Goal: Task Accomplishment & Management: Manage account settings

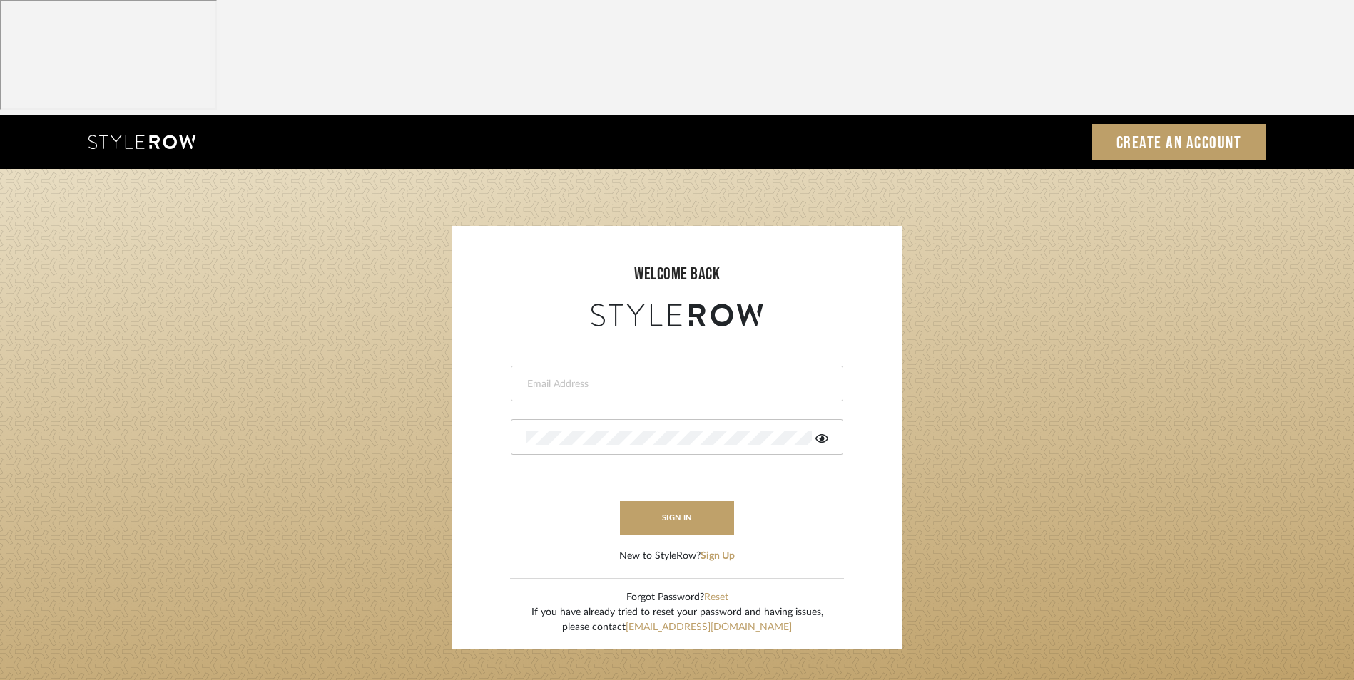
click at [560, 377] on input "email" at bounding box center [675, 384] width 299 height 14
type input "[EMAIL_ADDRESS][DOMAIN_NAME]"
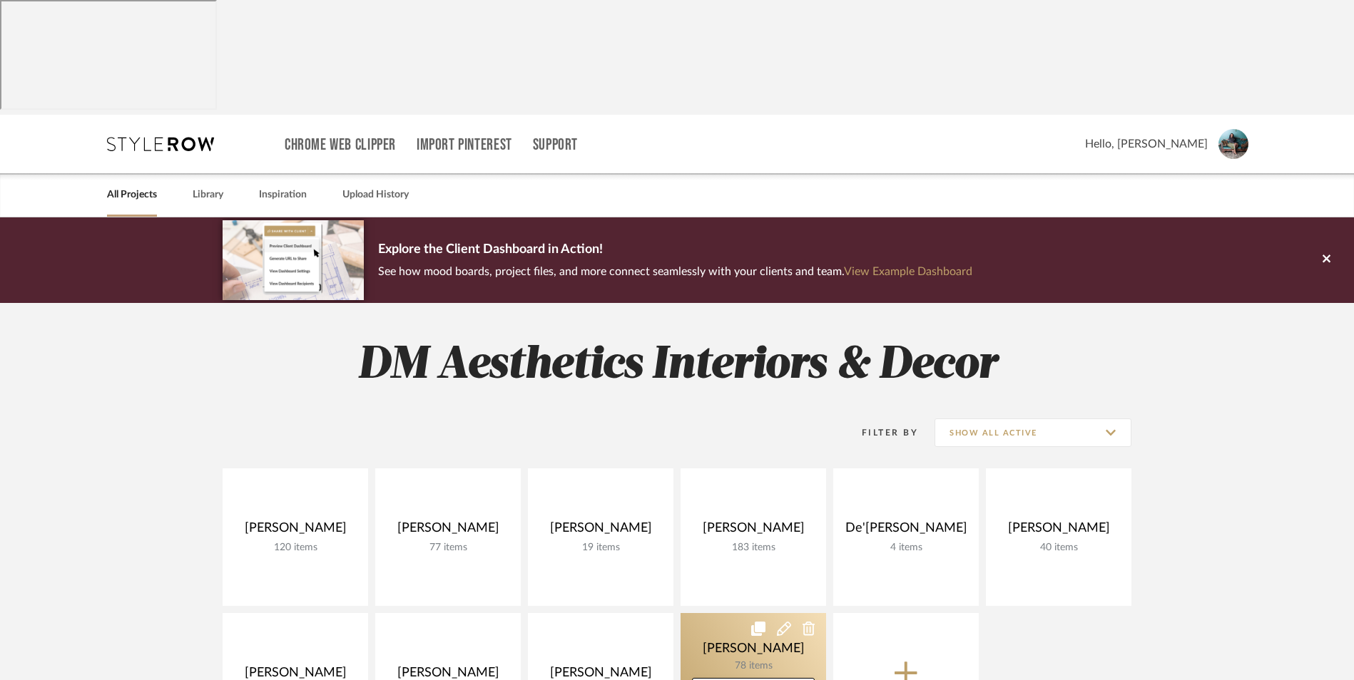
click at [737, 613] on link at bounding box center [752, 682] width 145 height 138
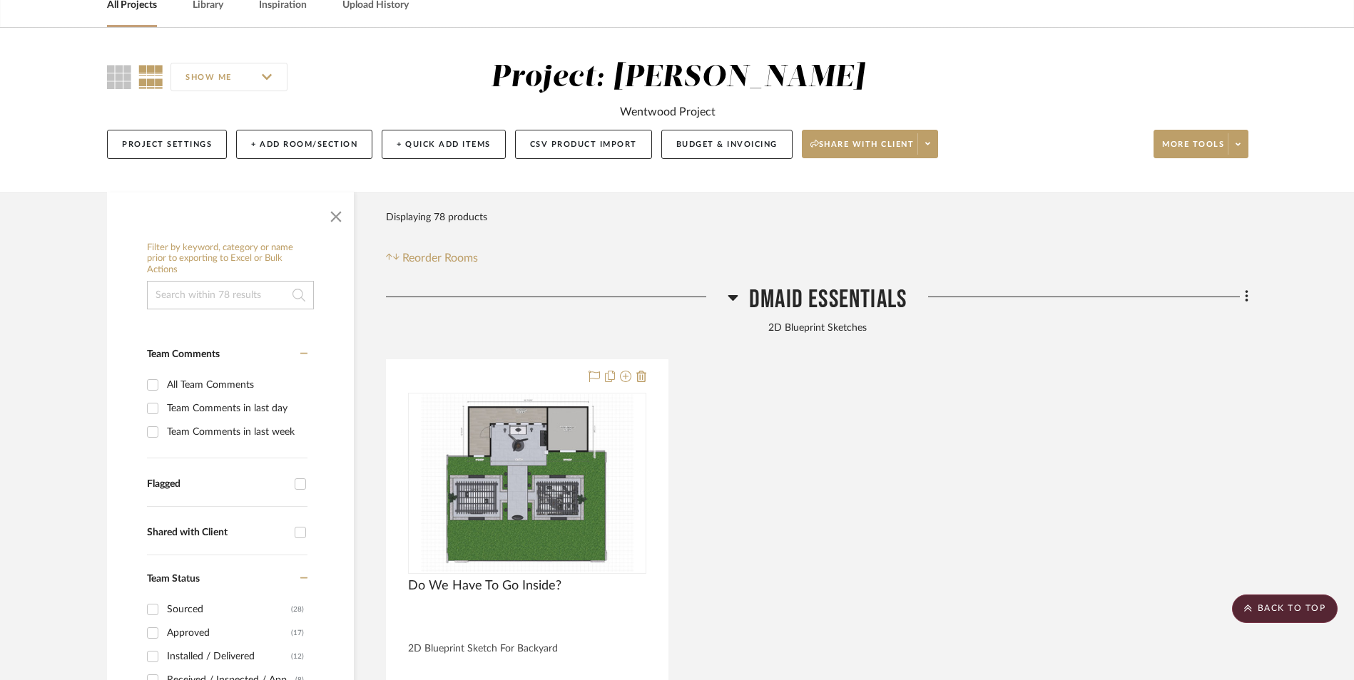
scroll to position [143, 0]
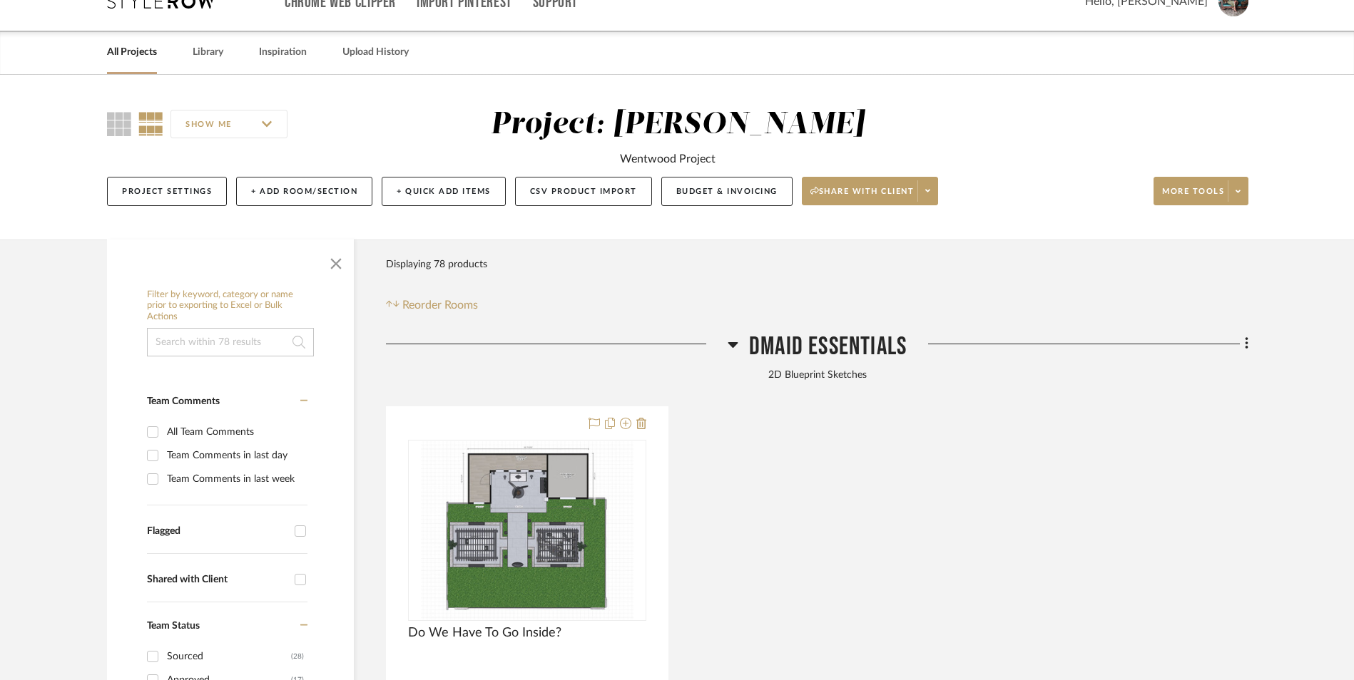
click at [732, 336] on icon at bounding box center [732, 344] width 11 height 17
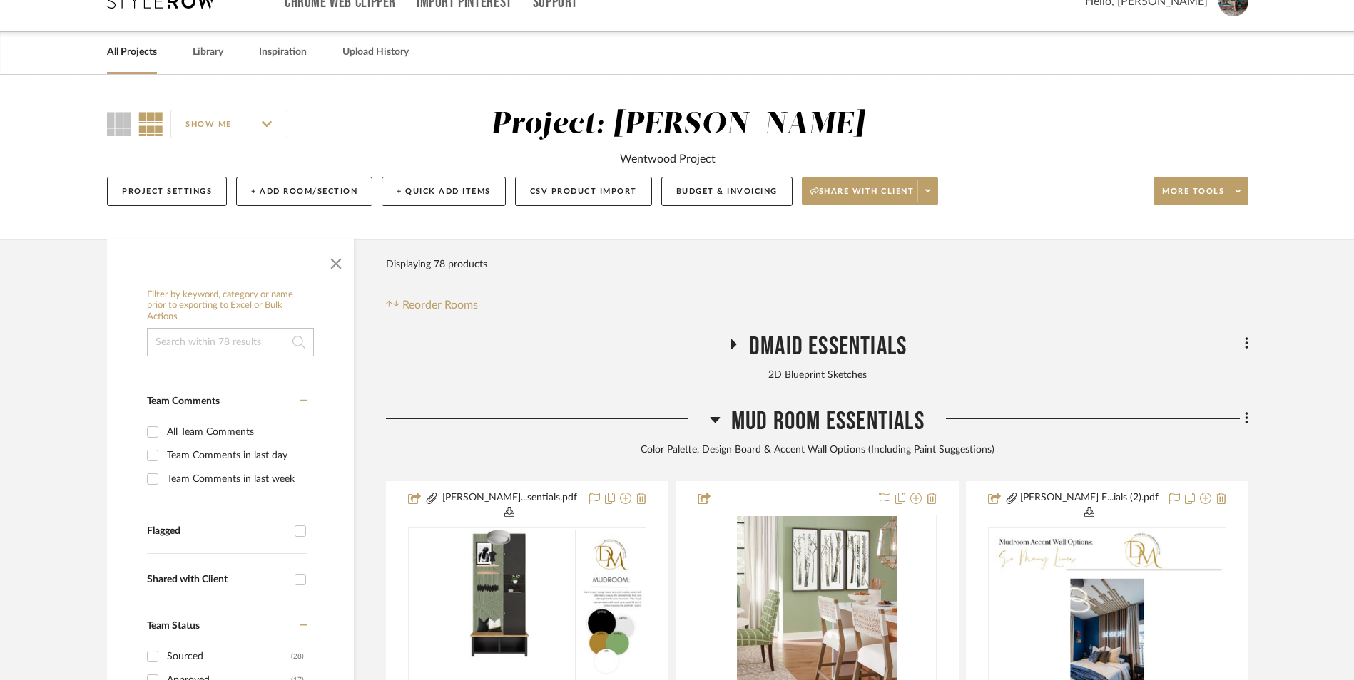
click at [718, 411] on icon at bounding box center [715, 419] width 11 height 17
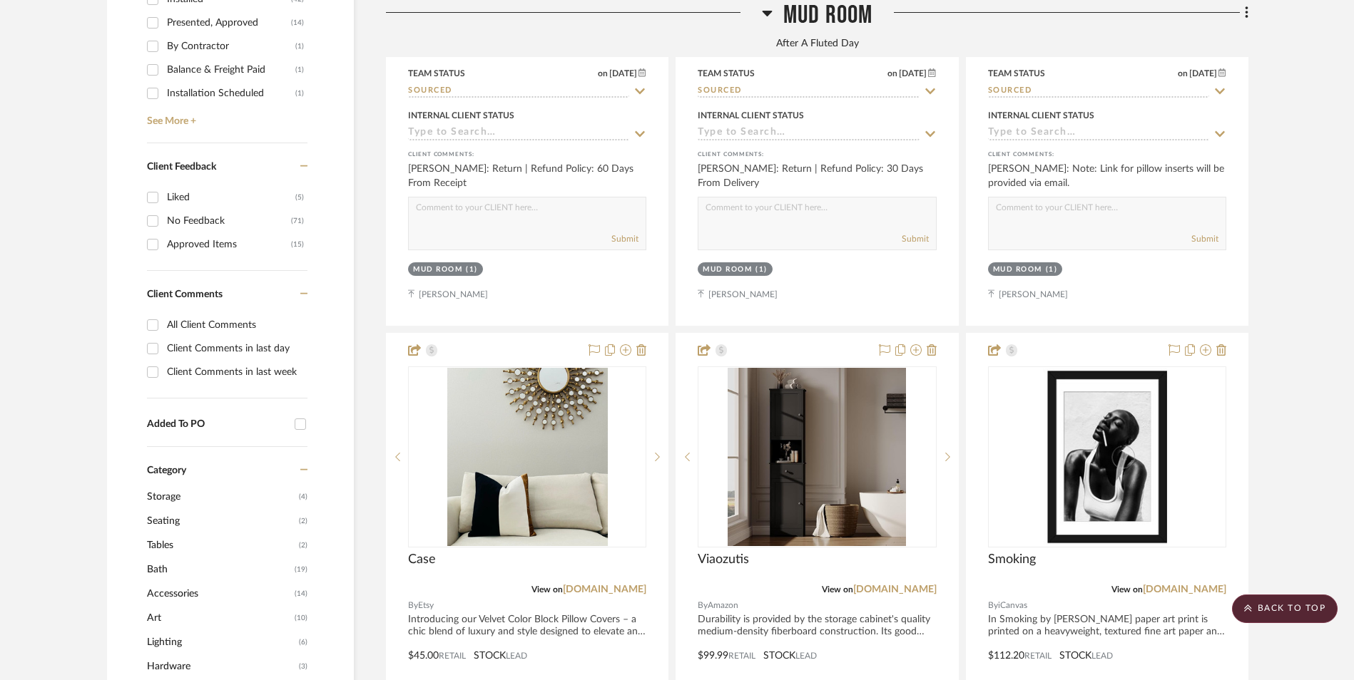
scroll to position [1141, 0]
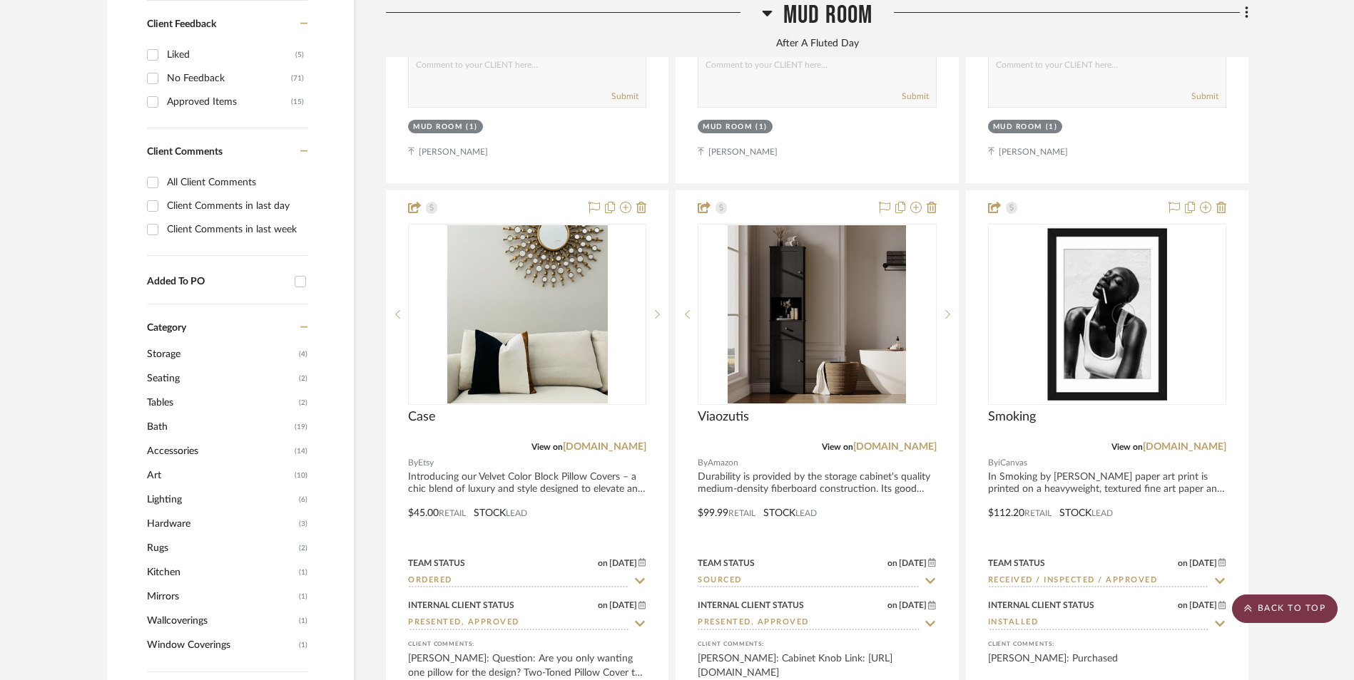
click at [1286, 610] on scroll-to-top-button "BACK TO TOP" at bounding box center [1285, 609] width 106 height 29
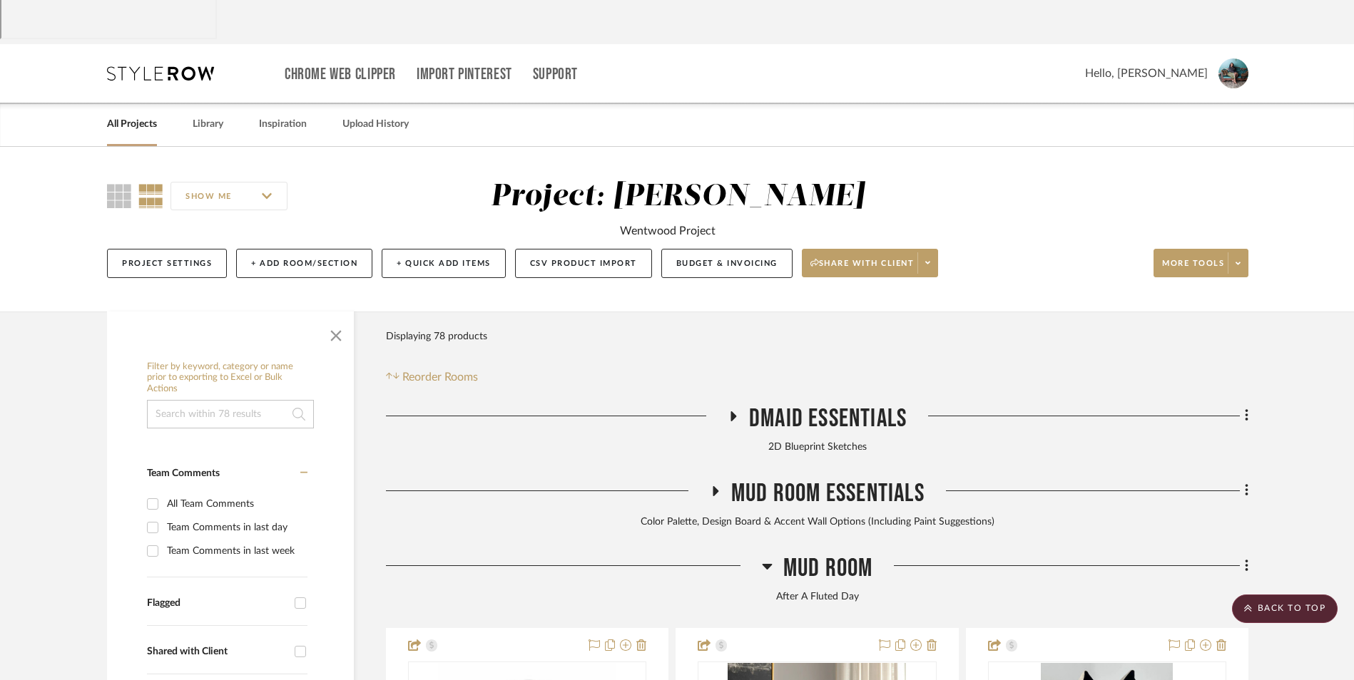
scroll to position [0, 0]
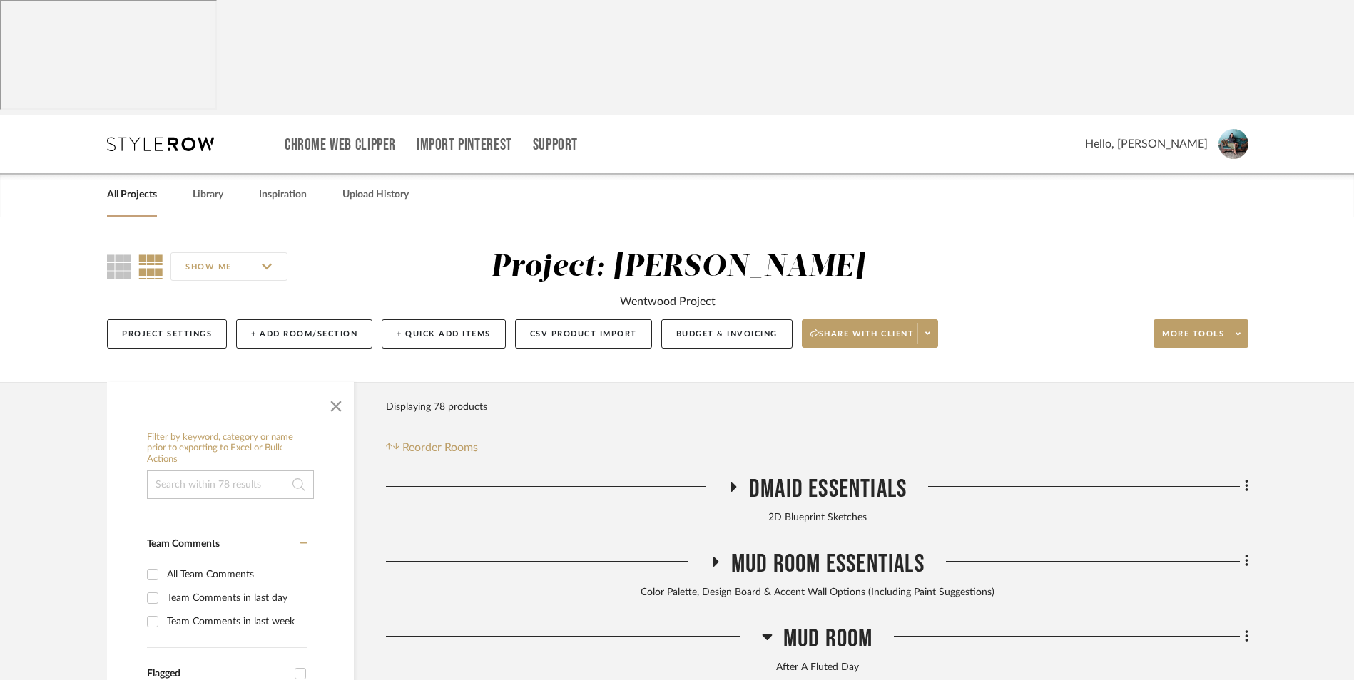
drag, startPoint x: 139, startPoint y: 83, endPoint x: 185, endPoint y: 88, distance: 45.9
click at [138, 185] on link "All Projects" at bounding box center [132, 194] width 50 height 19
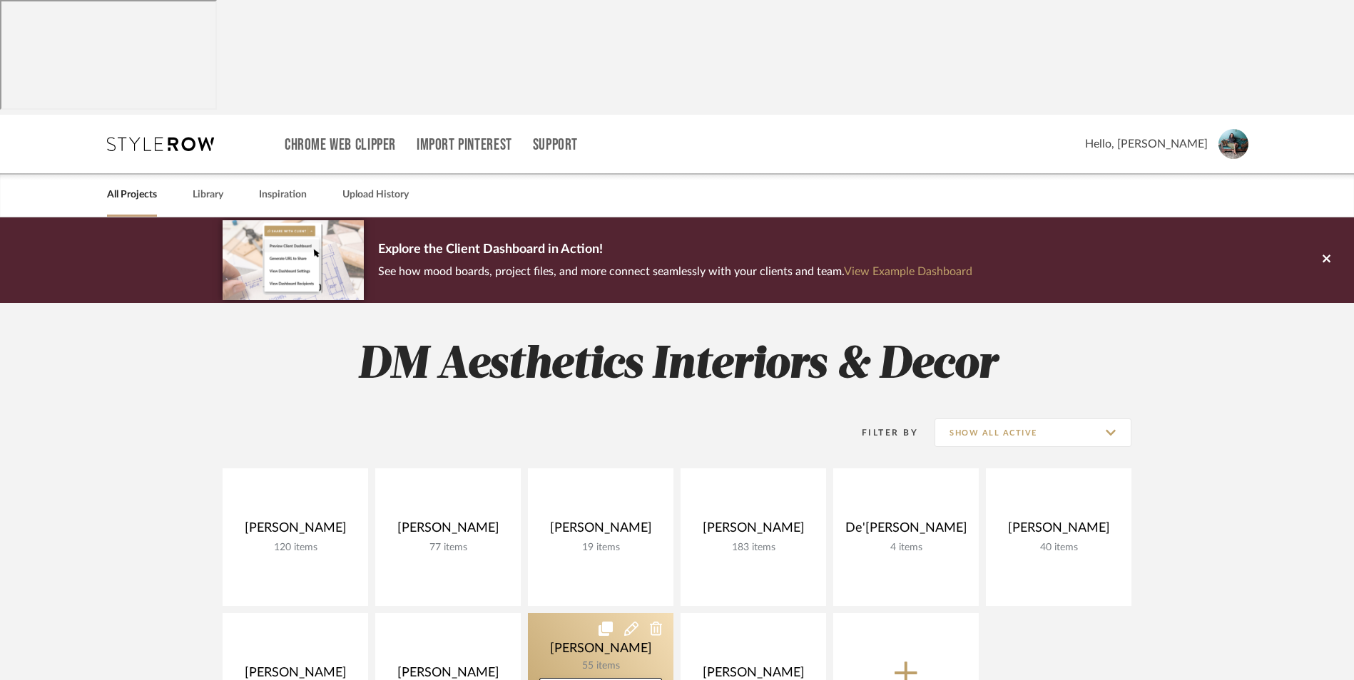
click at [573, 613] on link at bounding box center [600, 682] width 145 height 138
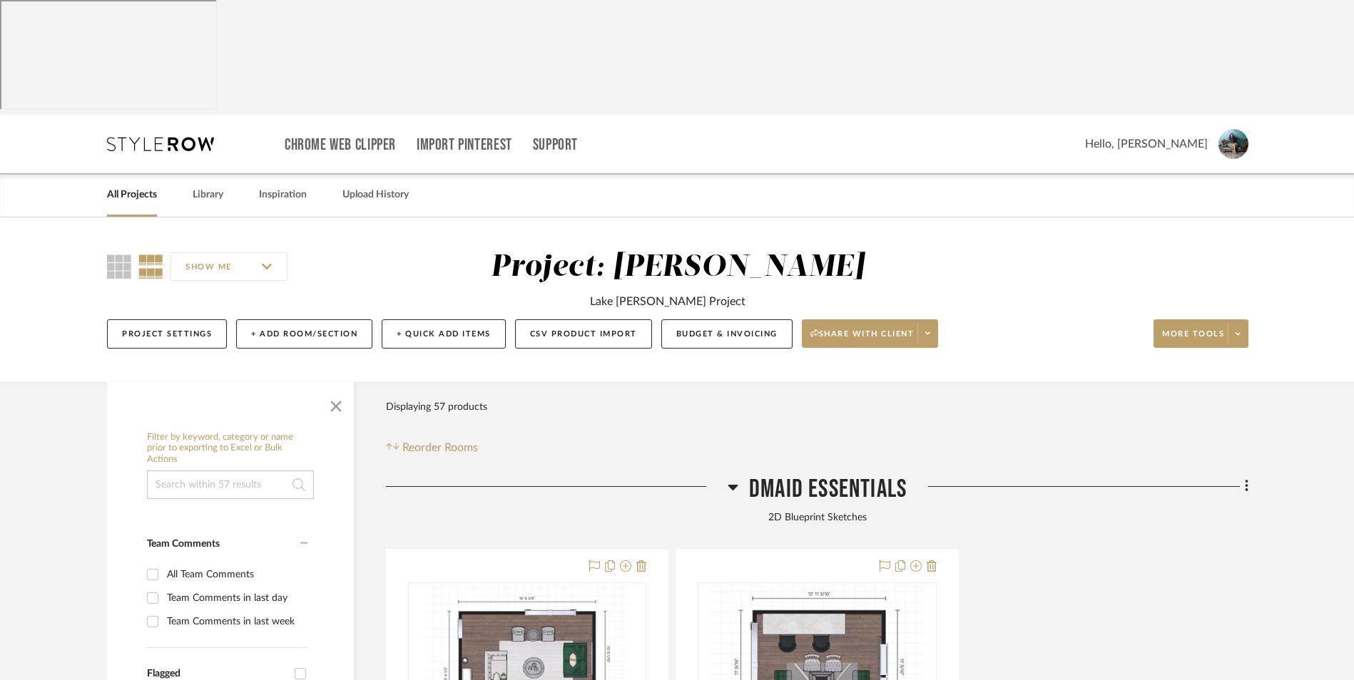
click at [729, 479] on icon at bounding box center [732, 487] width 11 height 17
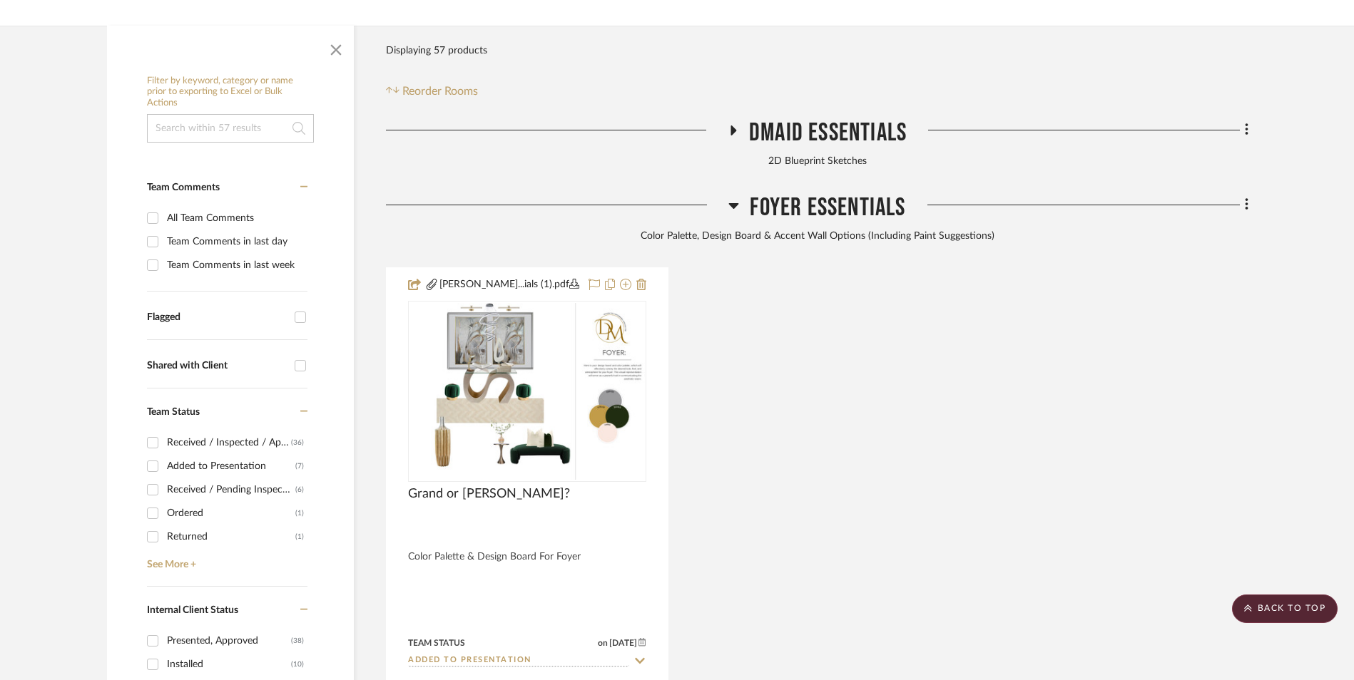
scroll to position [428, 0]
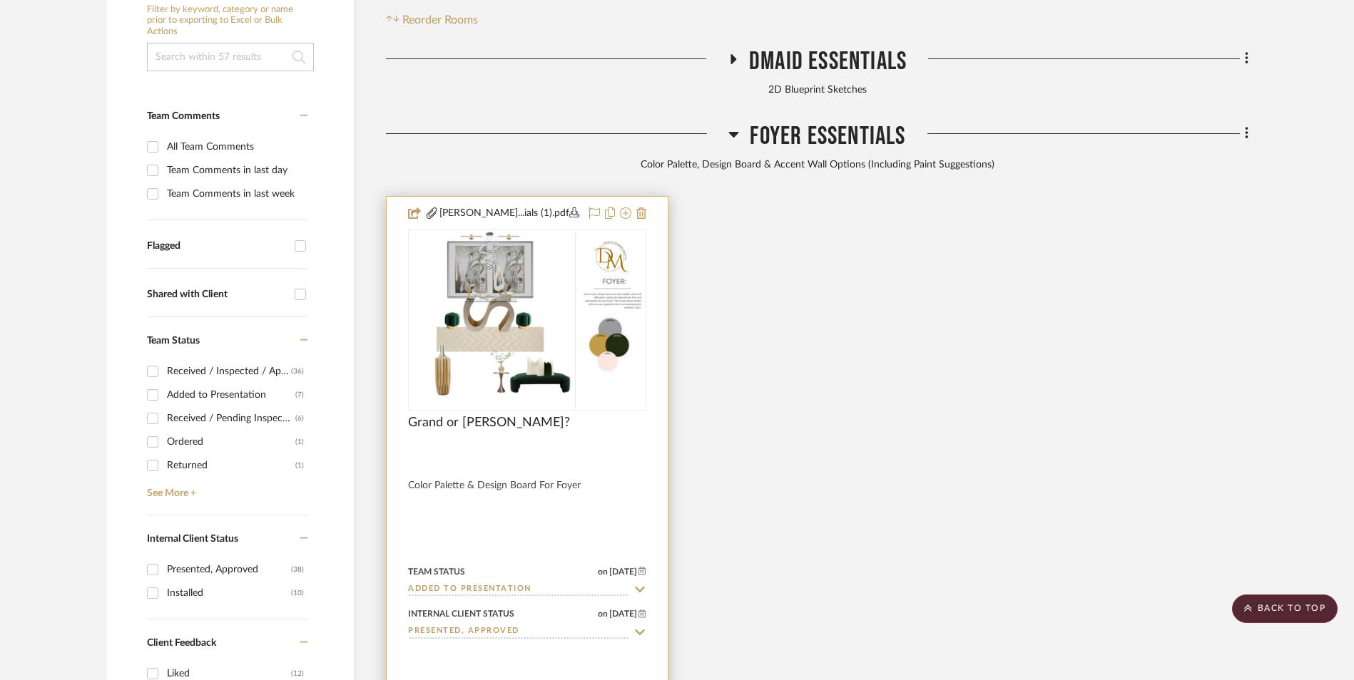
click at [0, 0] on img at bounding box center [0, 0] width 0 height 0
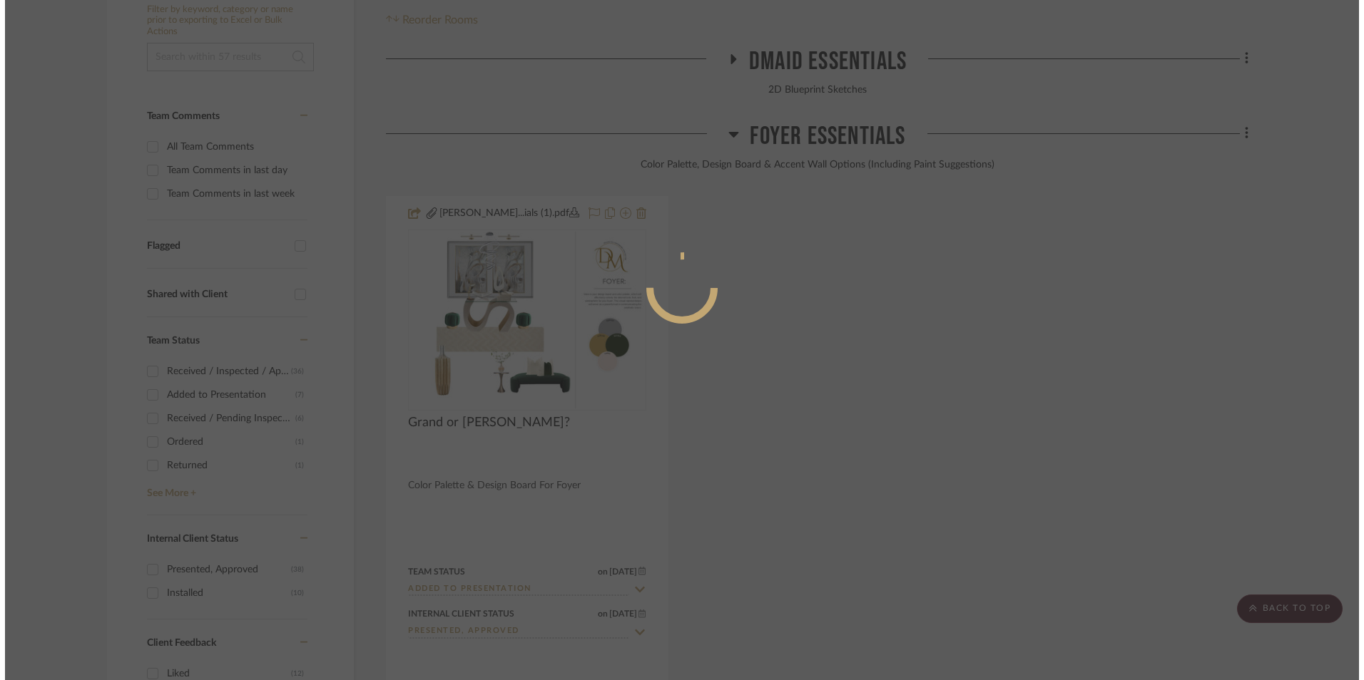
scroll to position [0, 0]
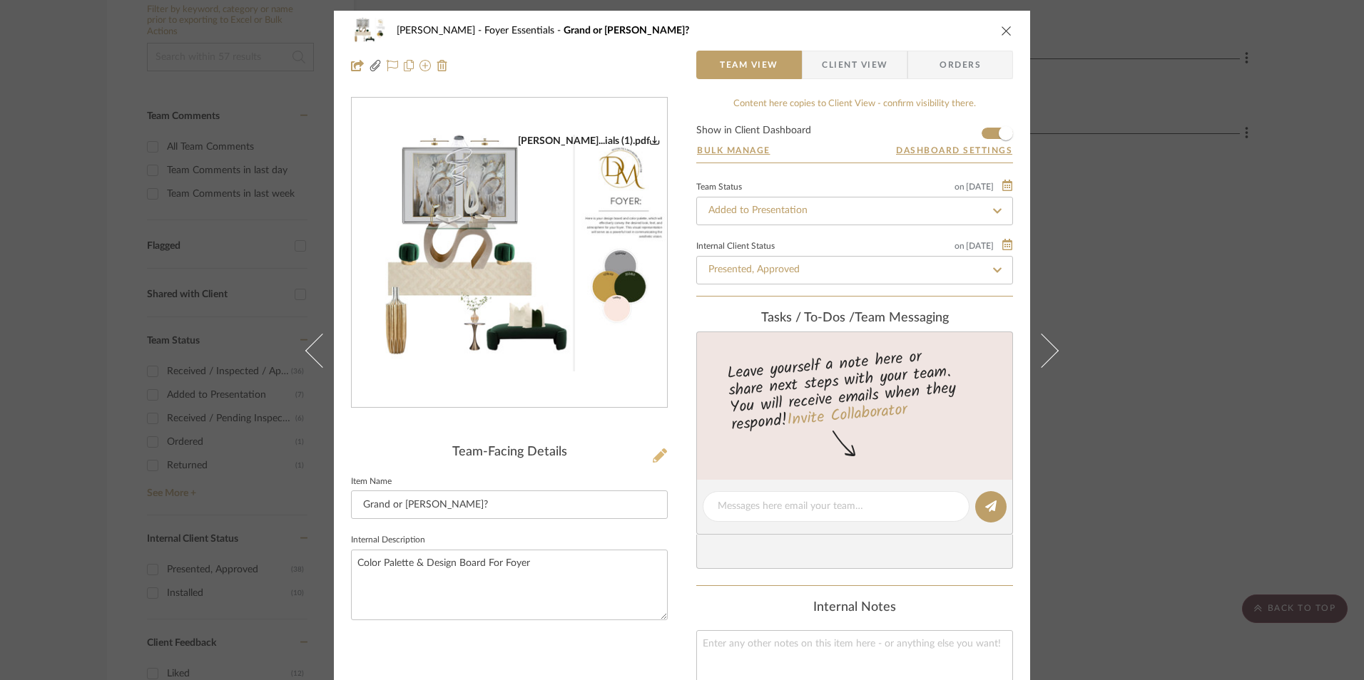
click at [656, 459] on icon at bounding box center [660, 456] width 14 height 14
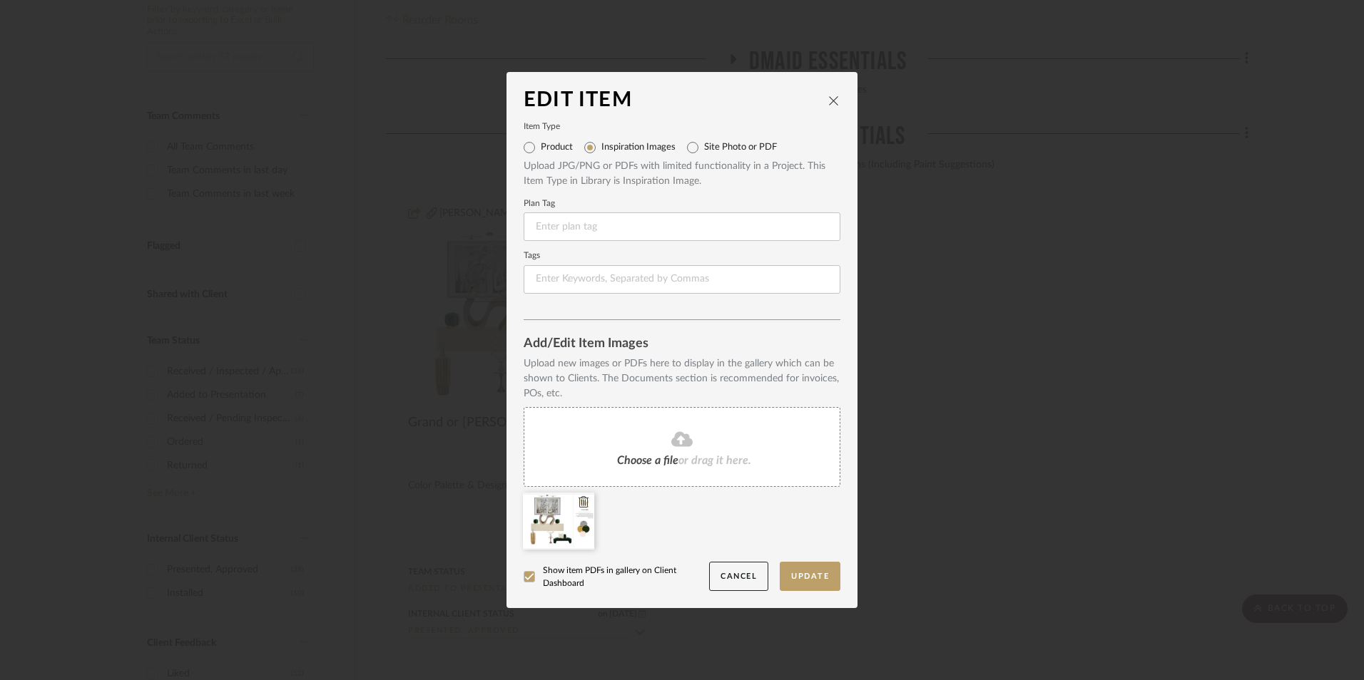
click at [579, 503] on icon at bounding box center [583, 501] width 10 height 11
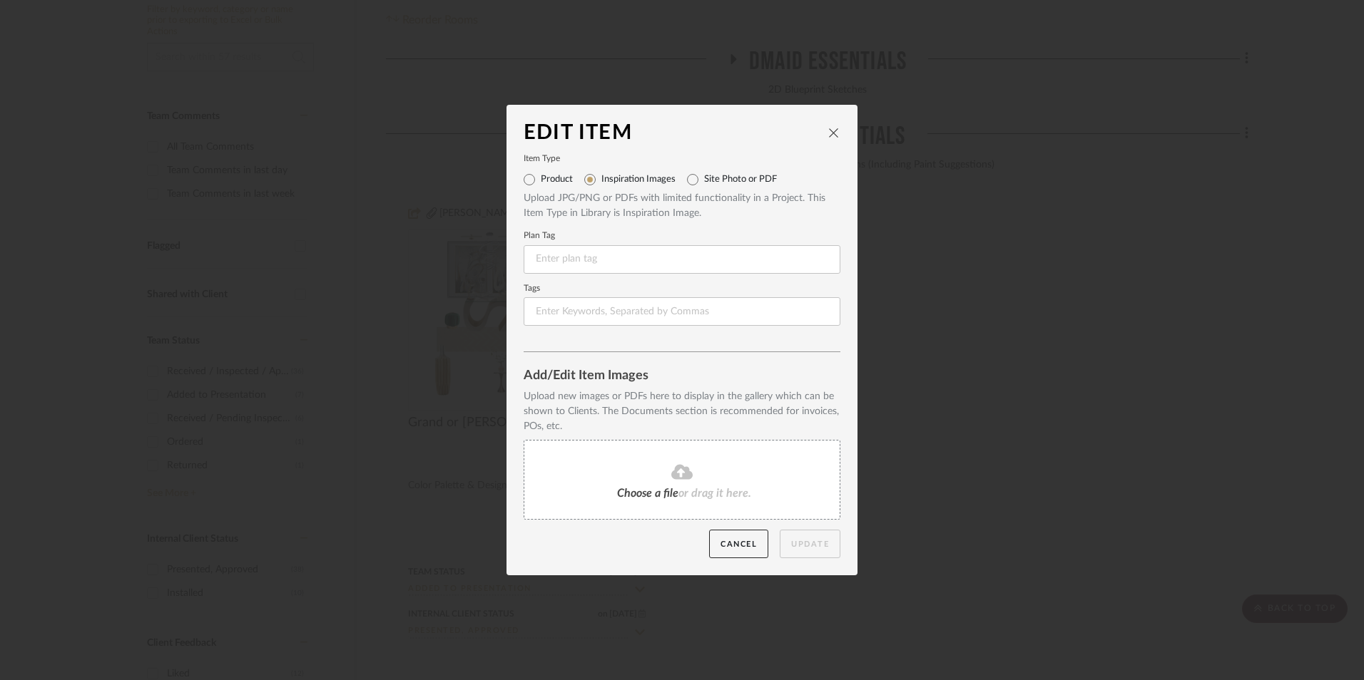
click at [653, 484] on div "Choose a file or drag it here." at bounding box center [682, 480] width 317 height 80
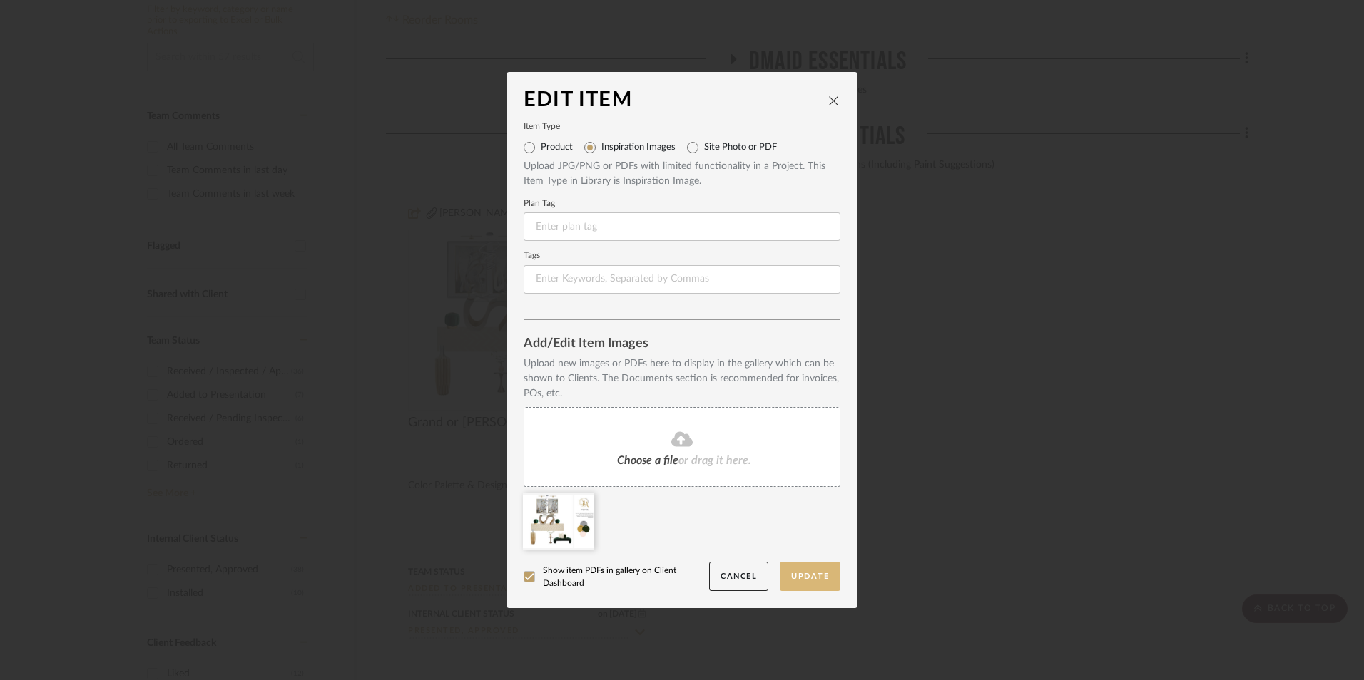
click at [805, 574] on button "Update" at bounding box center [810, 576] width 61 height 29
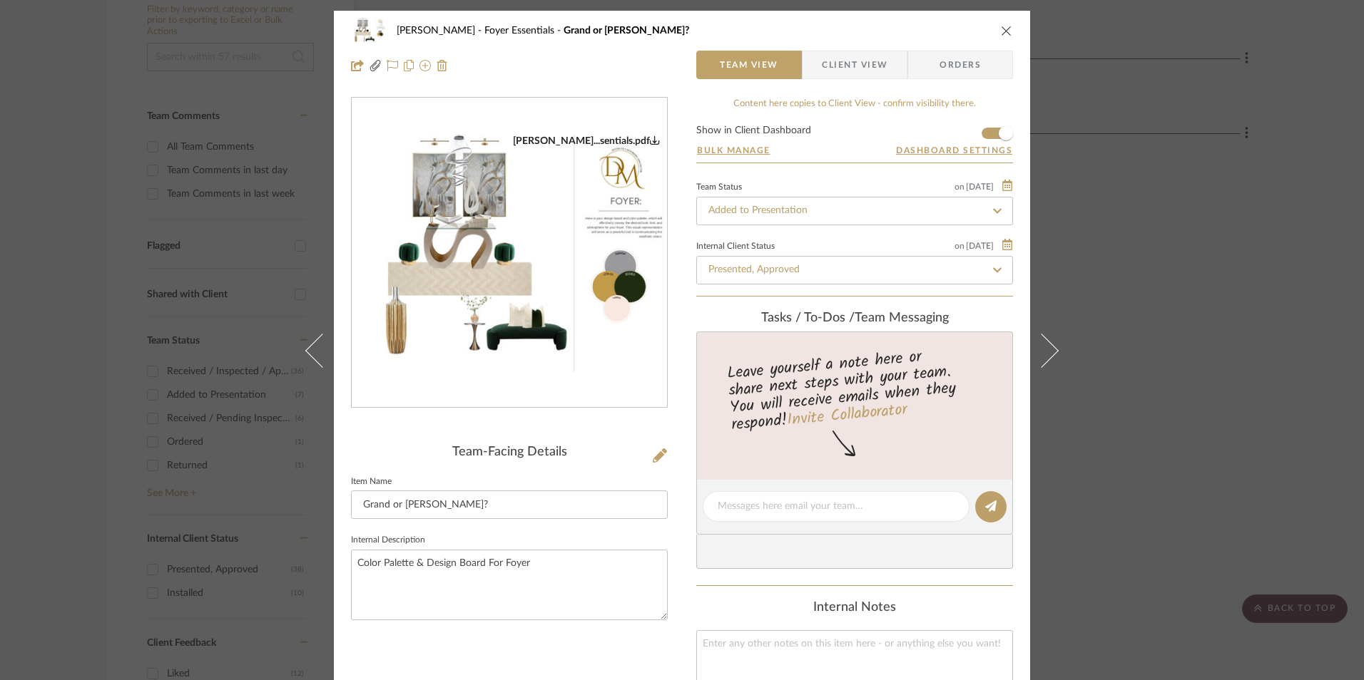
click at [991, 29] on div "[PERSON_NAME] Foyer Essentials Grand or [PERSON_NAME]?" at bounding box center [682, 30] width 662 height 29
click at [1006, 31] on icon "close" at bounding box center [1006, 30] width 11 height 11
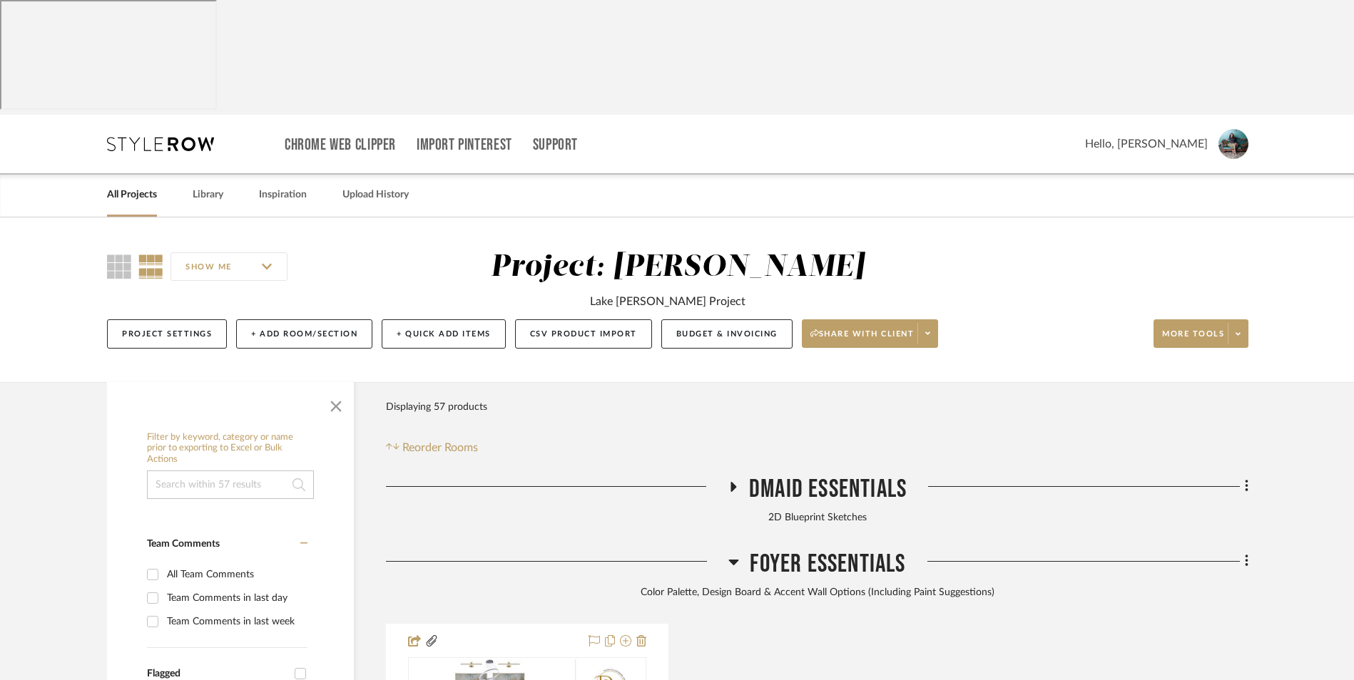
click at [142, 185] on link "All Projects" at bounding box center [132, 194] width 50 height 19
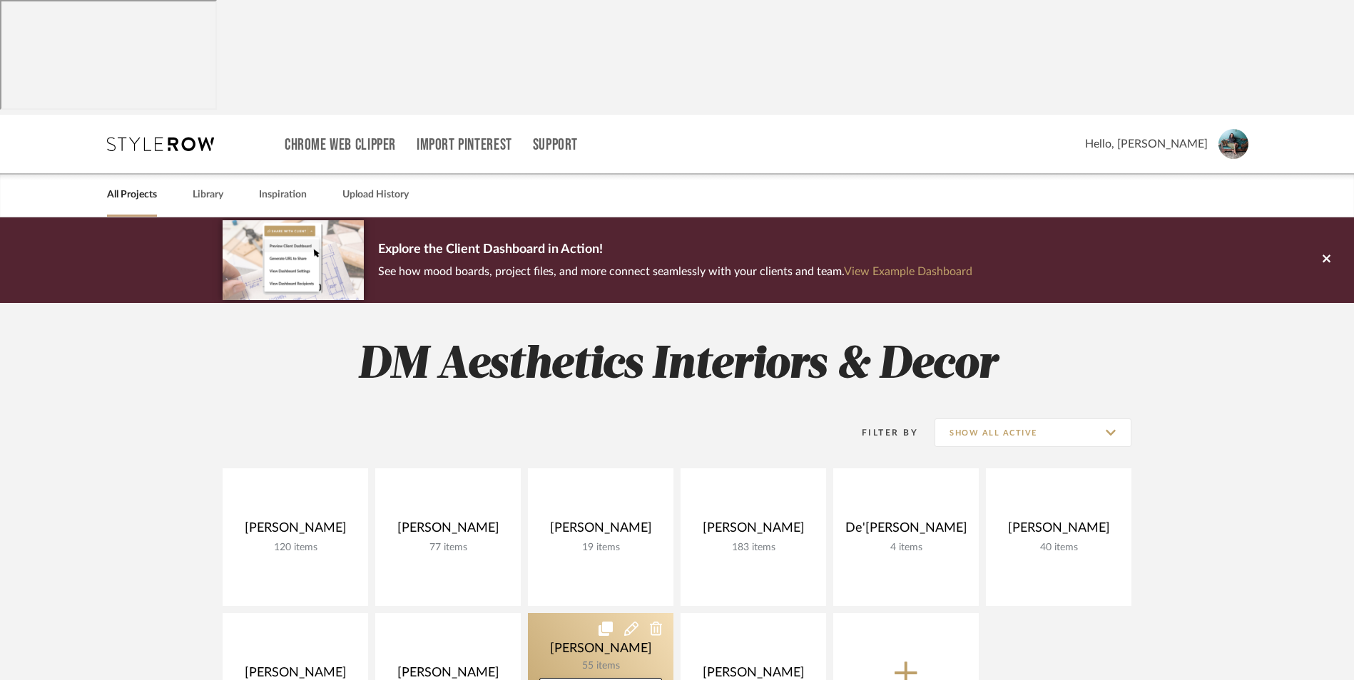
click at [556, 613] on link at bounding box center [600, 682] width 145 height 138
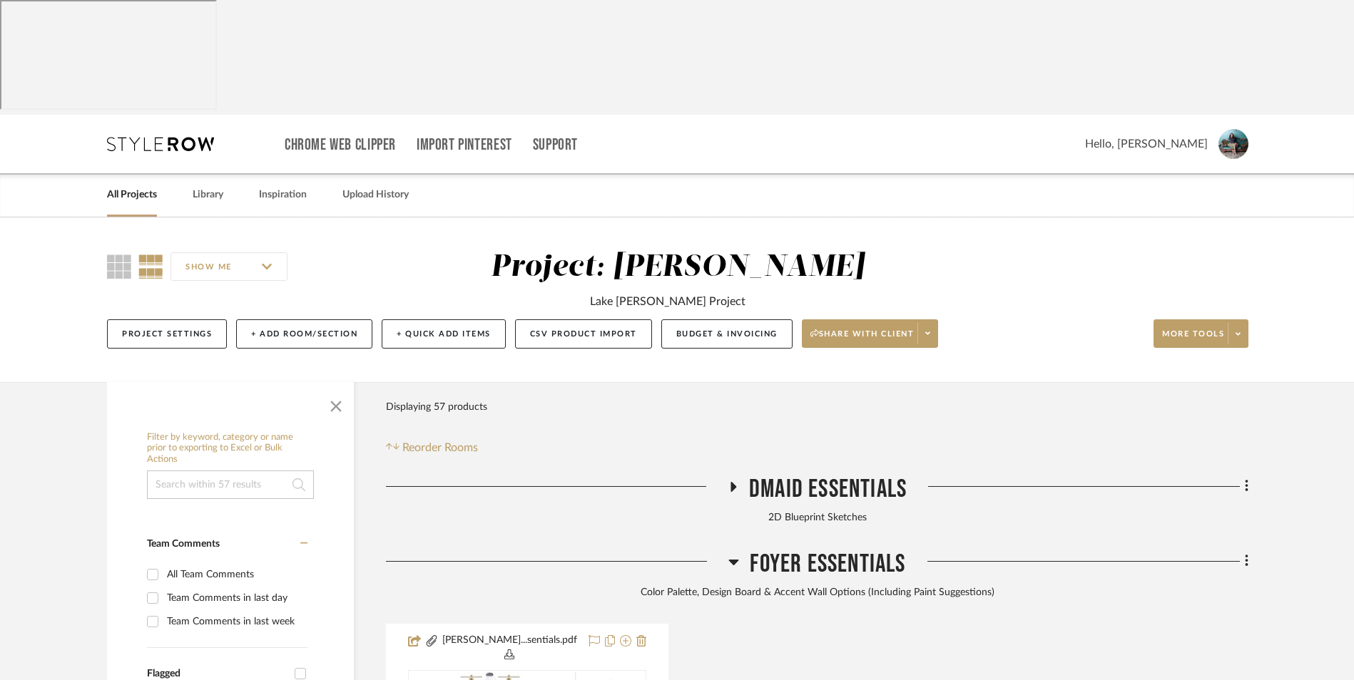
click at [649, 393] on div "Filter Products Displaying 57 products Reorder Rooms" at bounding box center [817, 424] width 862 height 63
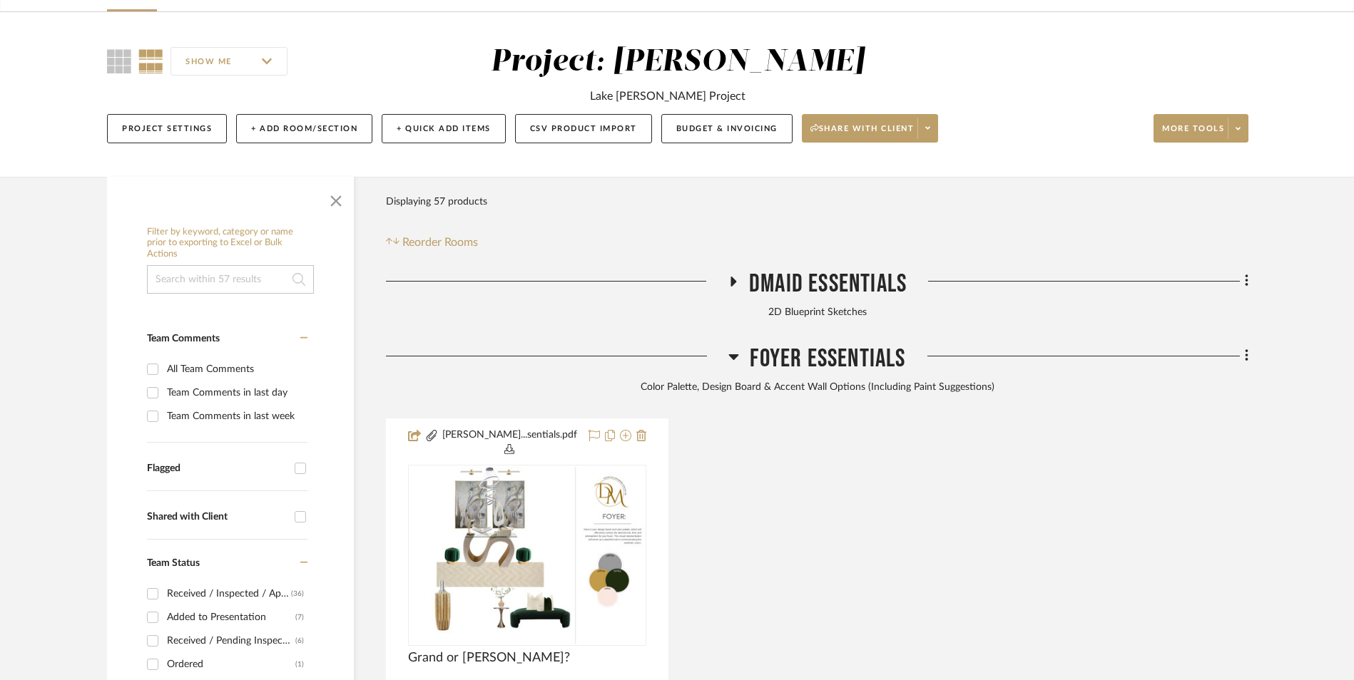
scroll to position [214, 0]
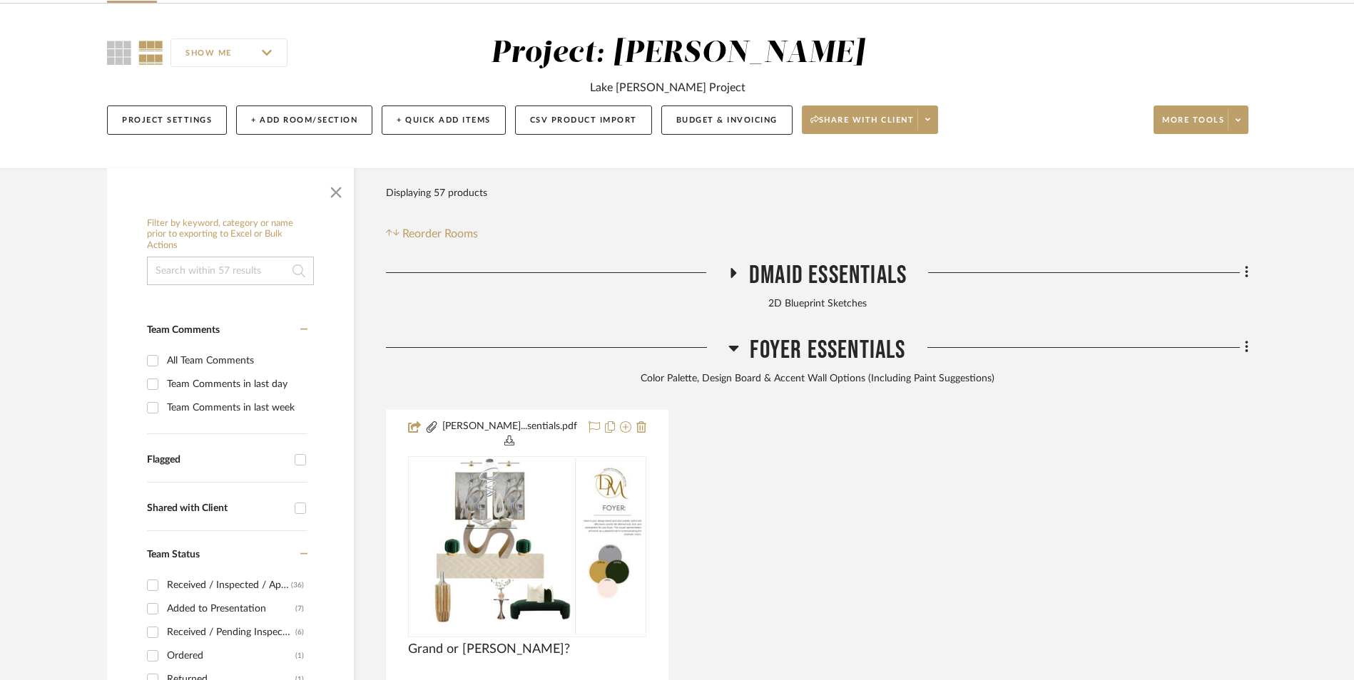
click at [733, 346] on icon at bounding box center [734, 349] width 10 height 6
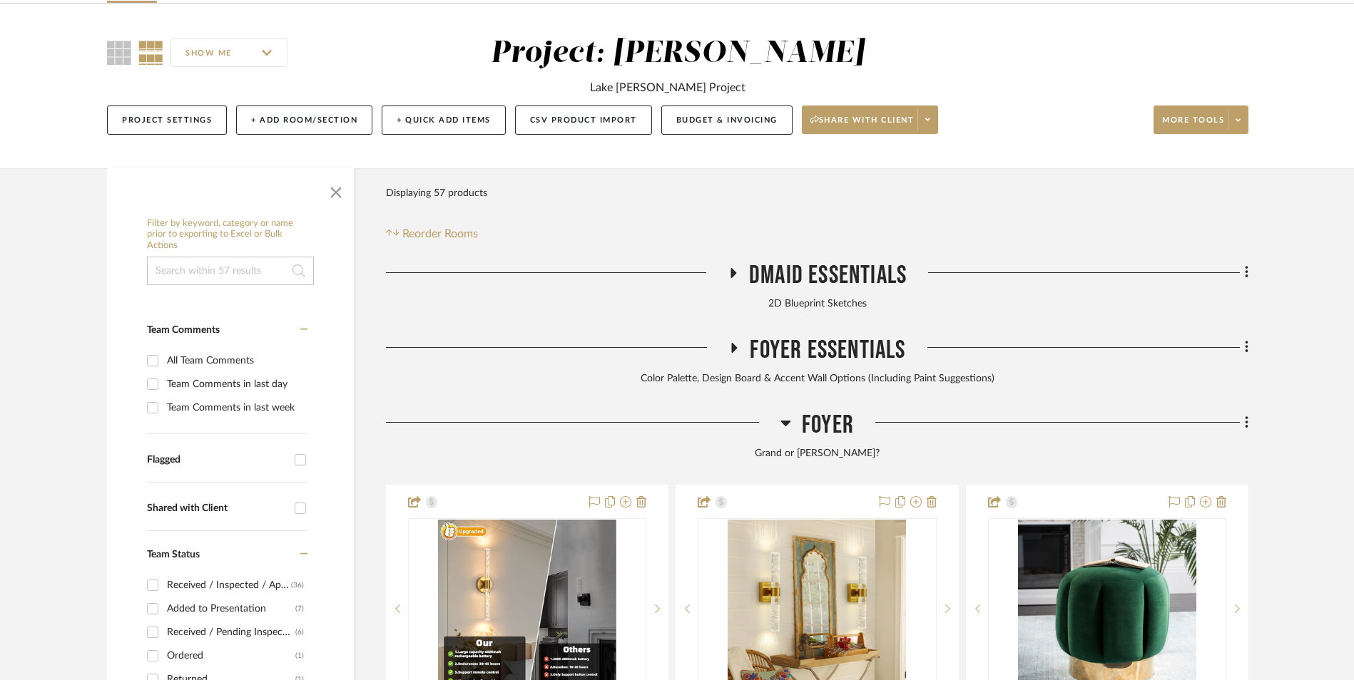
click at [786, 421] on icon at bounding box center [786, 424] width 10 height 6
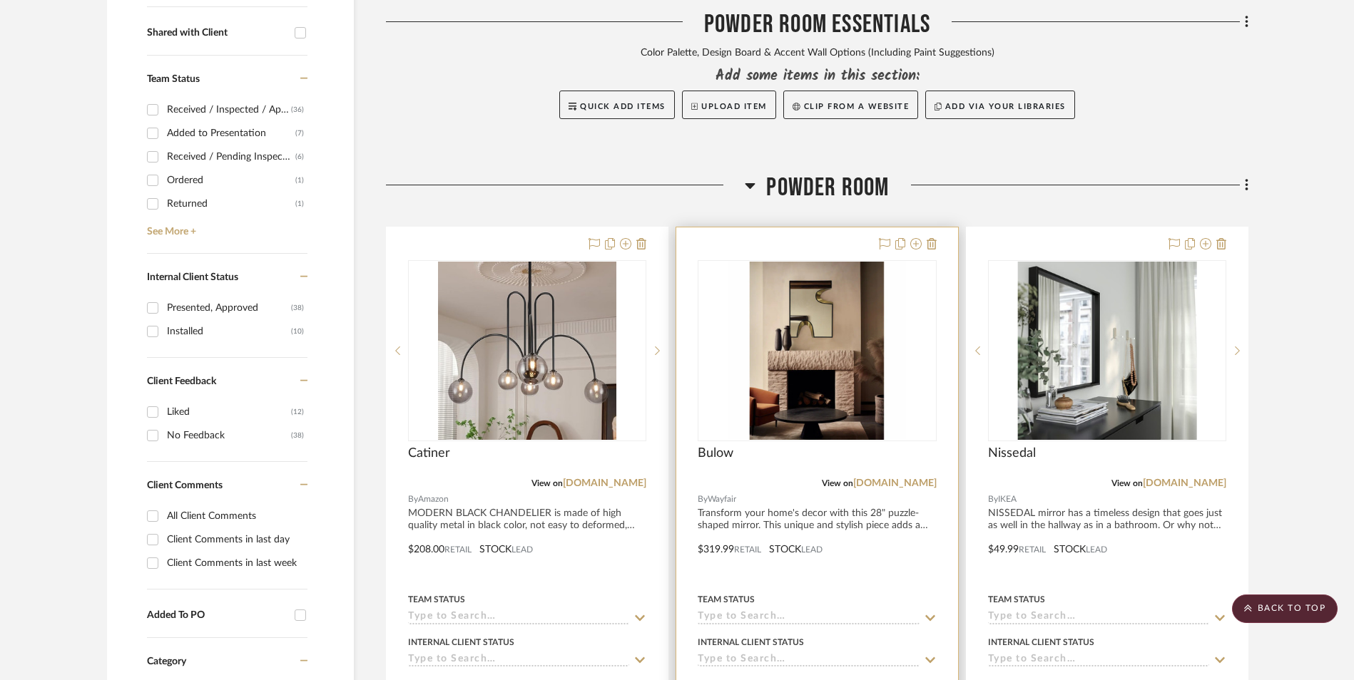
scroll to position [713, 0]
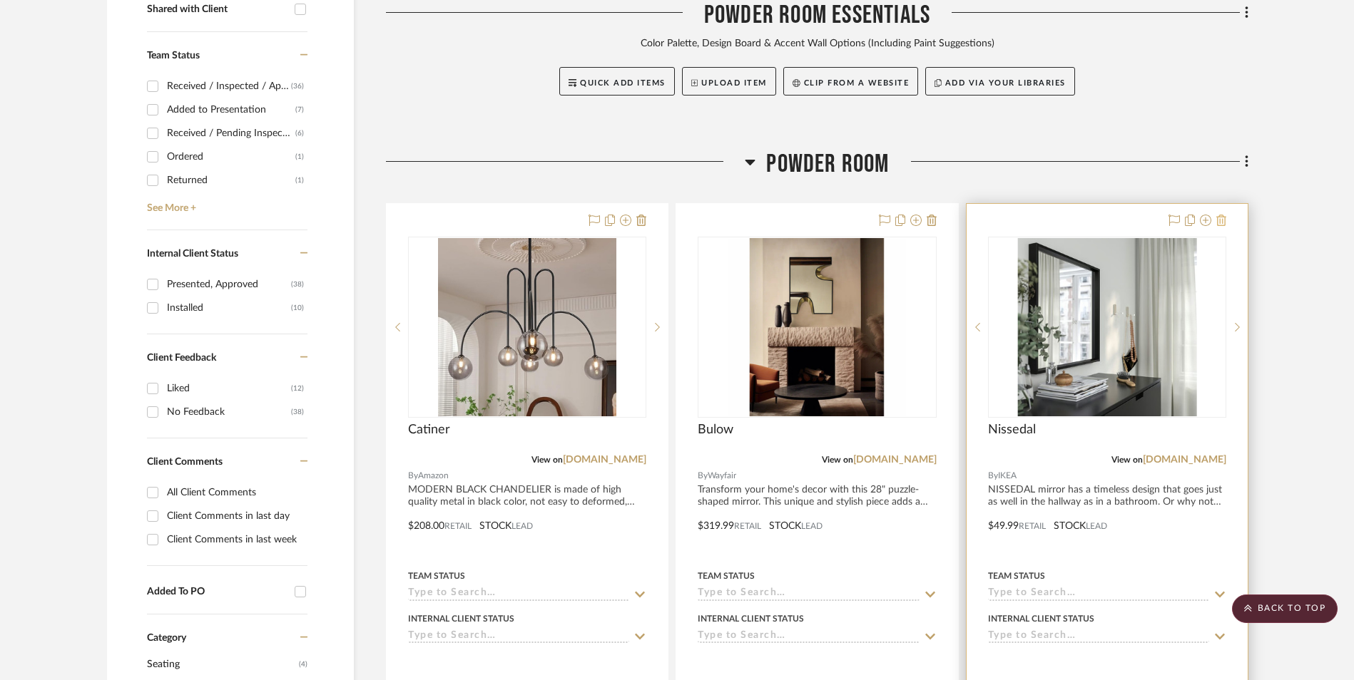
click at [1224, 215] on icon at bounding box center [1221, 220] width 10 height 11
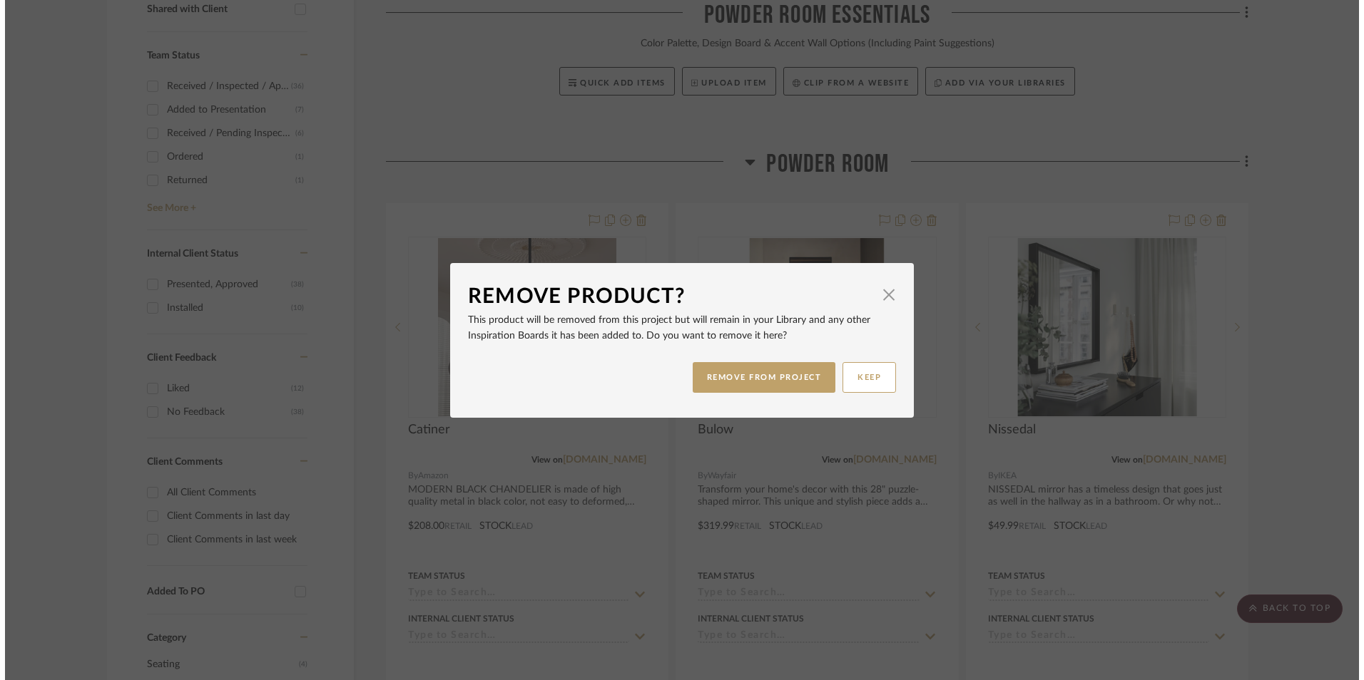
scroll to position [0, 0]
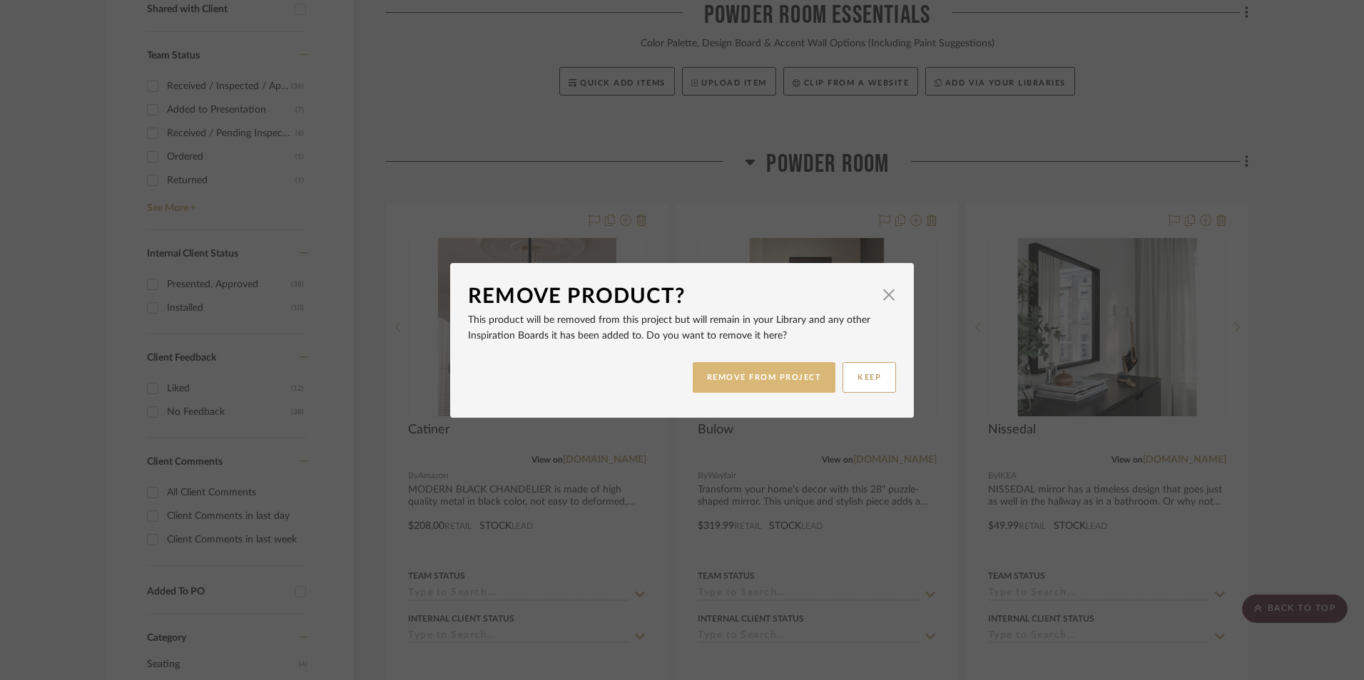
click at [797, 379] on button "REMOVE FROM PROJECT" at bounding box center [764, 377] width 143 height 31
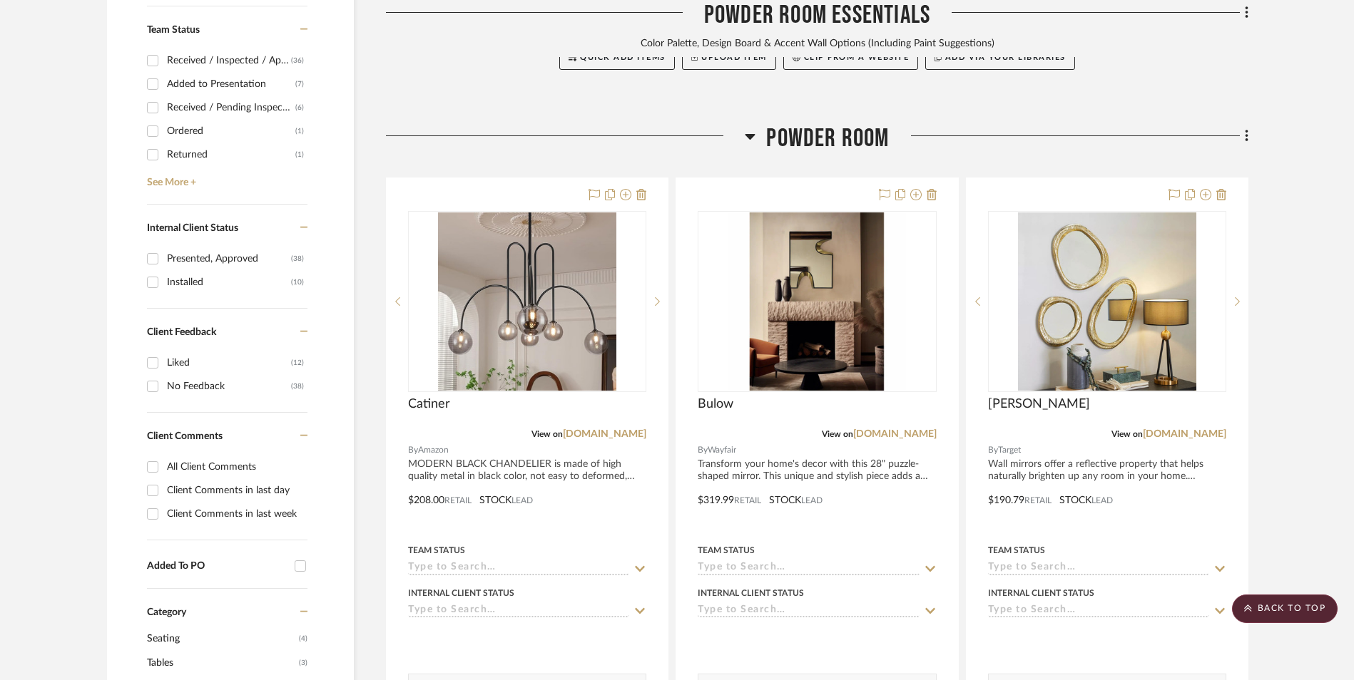
scroll to position [713, 0]
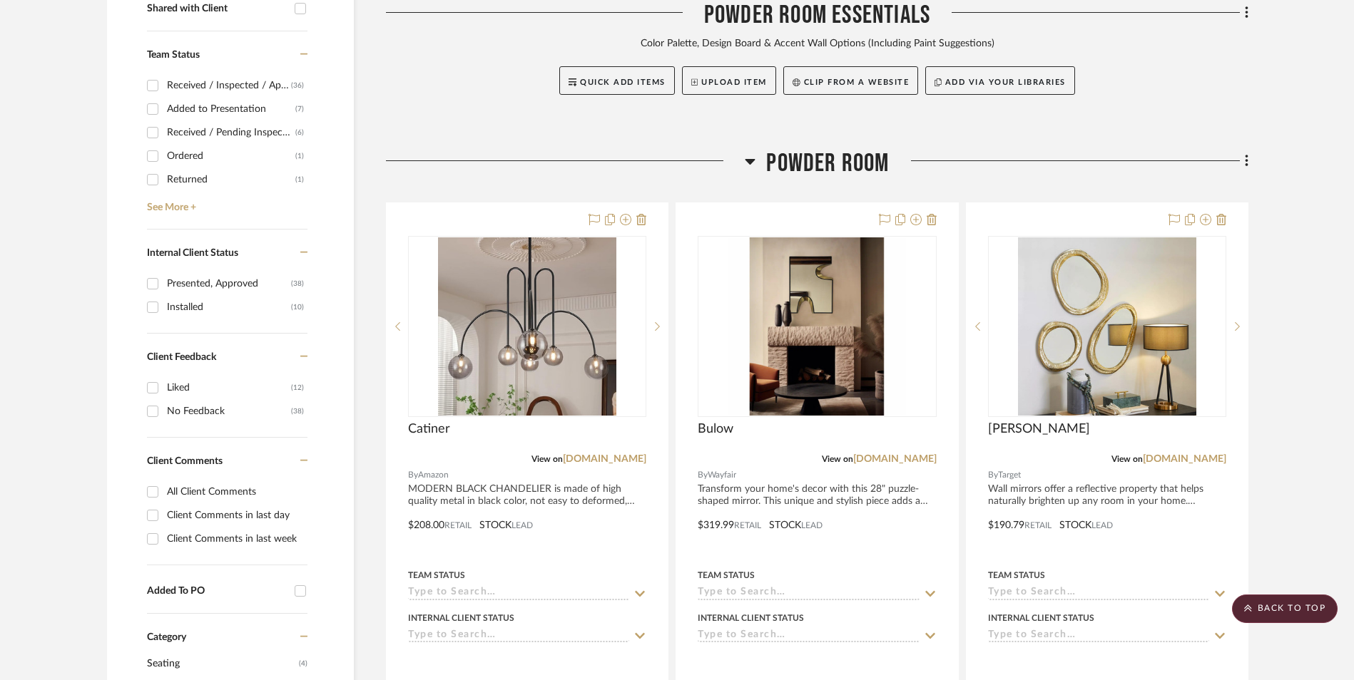
scroll to position [713, 0]
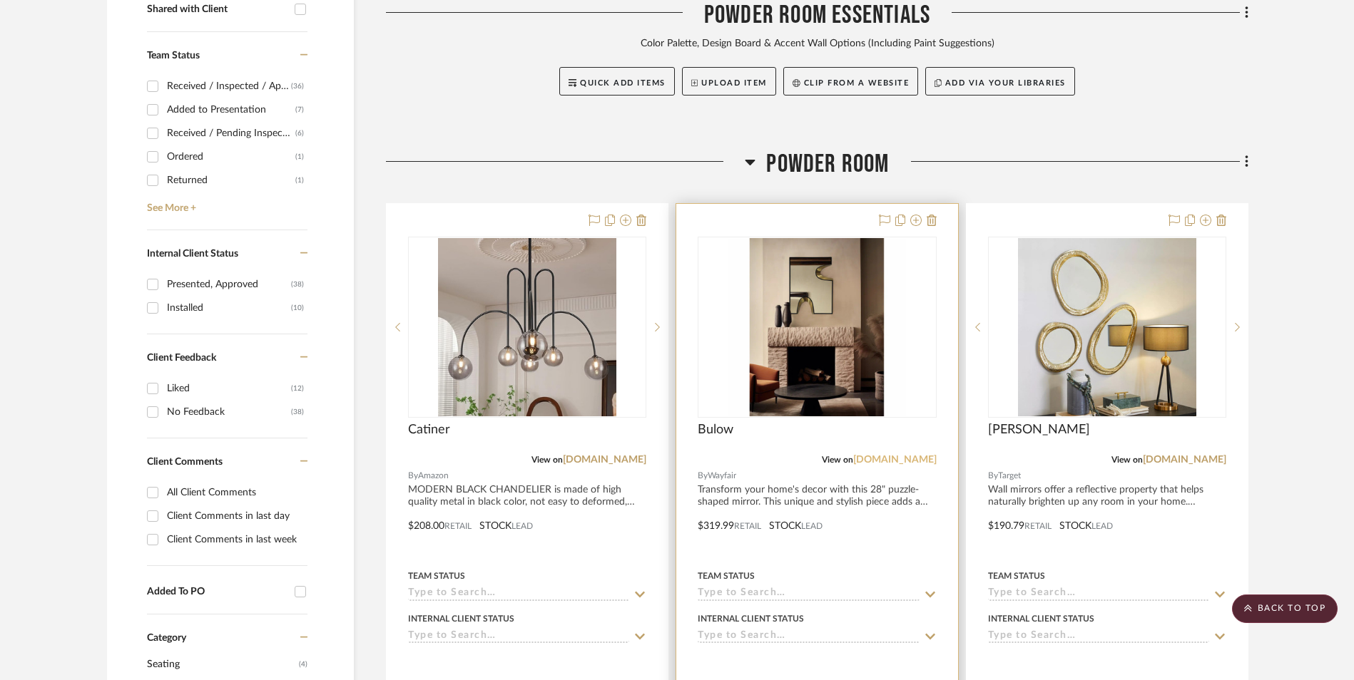
click at [904, 455] on link "[DOMAIN_NAME]" at bounding box center [894, 460] width 83 height 10
